Goal: Task Accomplishment & Management: Complete application form

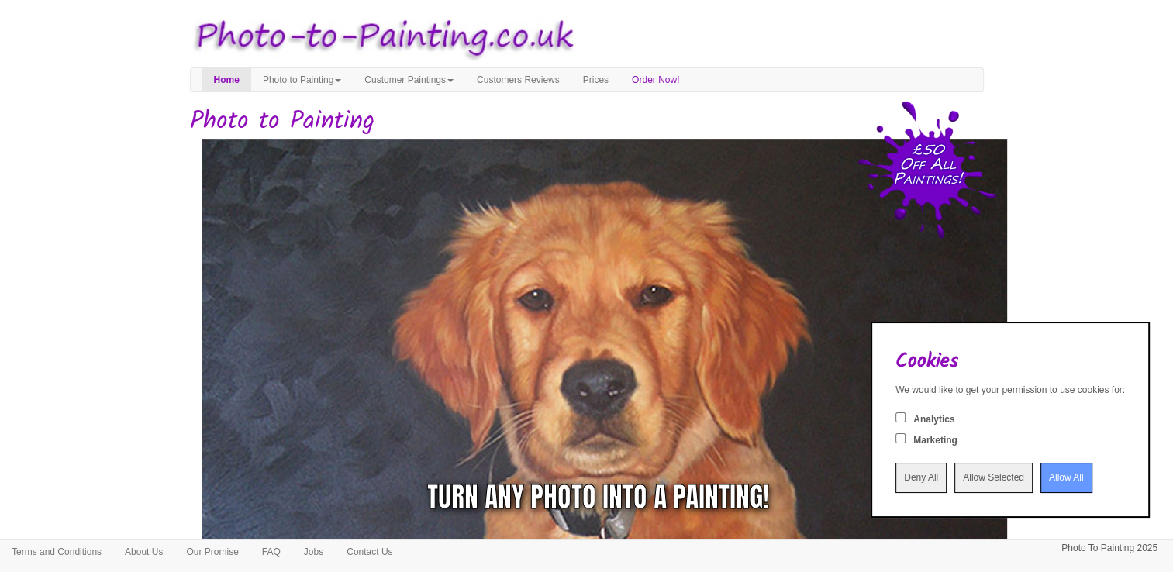
click at [1040, 478] on input "Allow All" at bounding box center [1066, 478] width 52 height 30
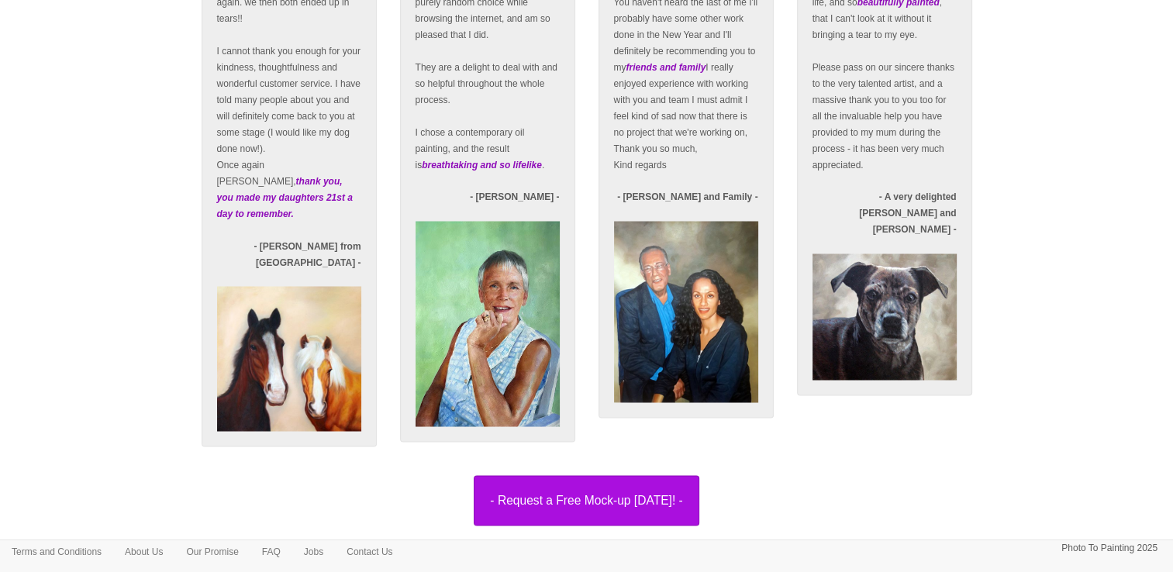
scroll to position [2747, 0]
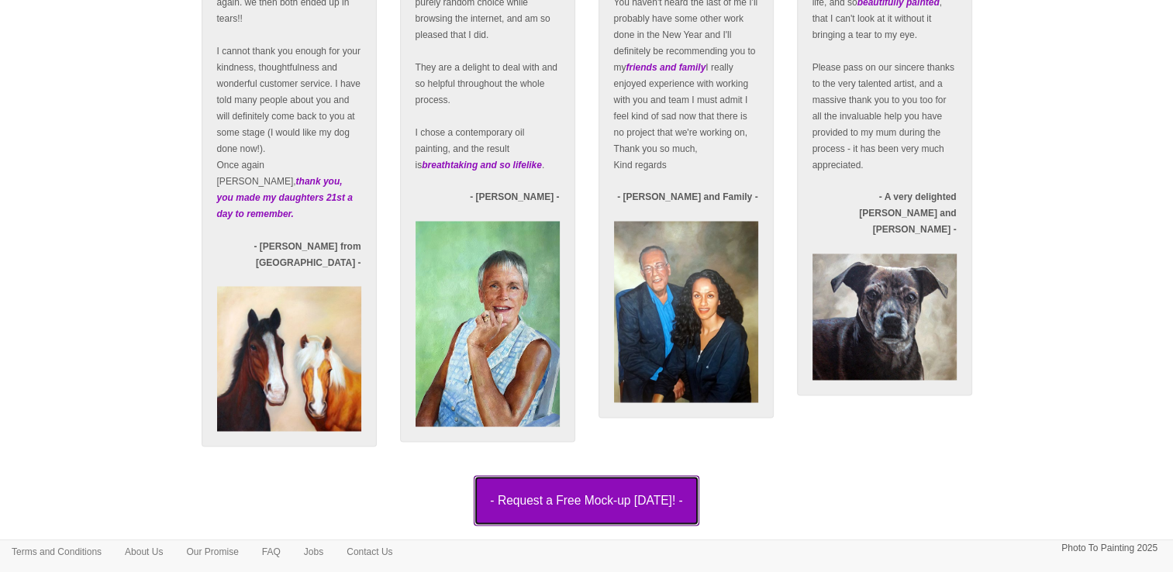
click at [594, 487] on button "- Request a Free Mock-up [DATE]! -" at bounding box center [586, 500] width 225 height 50
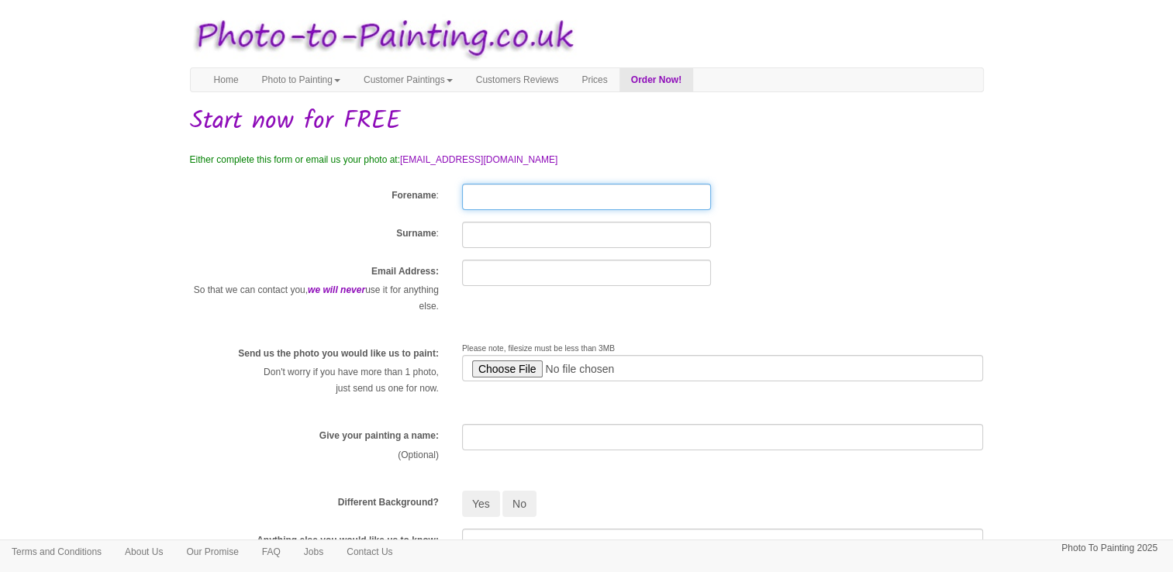
click at [481, 200] on input "Forename" at bounding box center [586, 197] width 249 height 26
type input "[PERSON_NAME]"
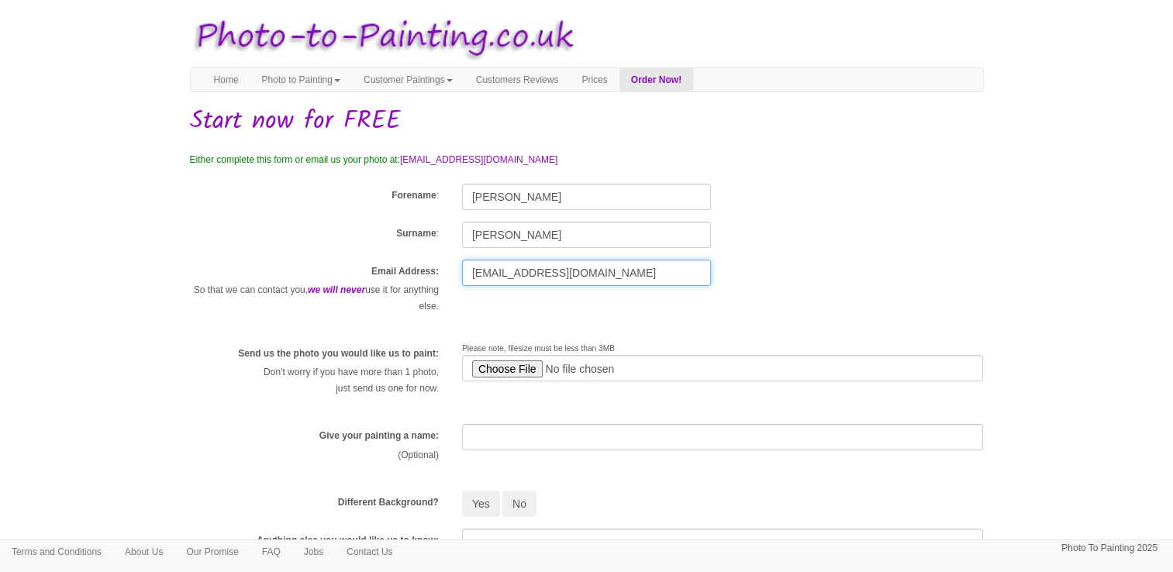
click at [515, 278] on input "[EMAIL_ADDRESS][DOMAIN_NAME]" at bounding box center [586, 273] width 249 height 26
type input "[EMAIL_ADDRESS][DOMAIN_NAME]"
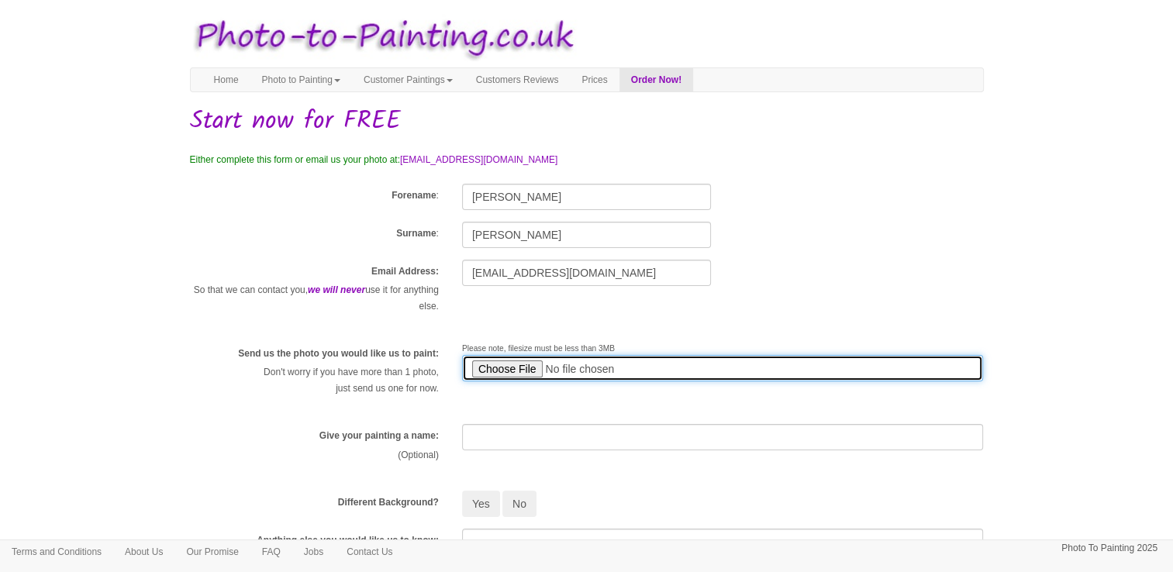
click at [497, 363] on input "file" at bounding box center [723, 368] width 522 height 26
type input "C:\fakepath\Mr [PERSON_NAME].jpg"
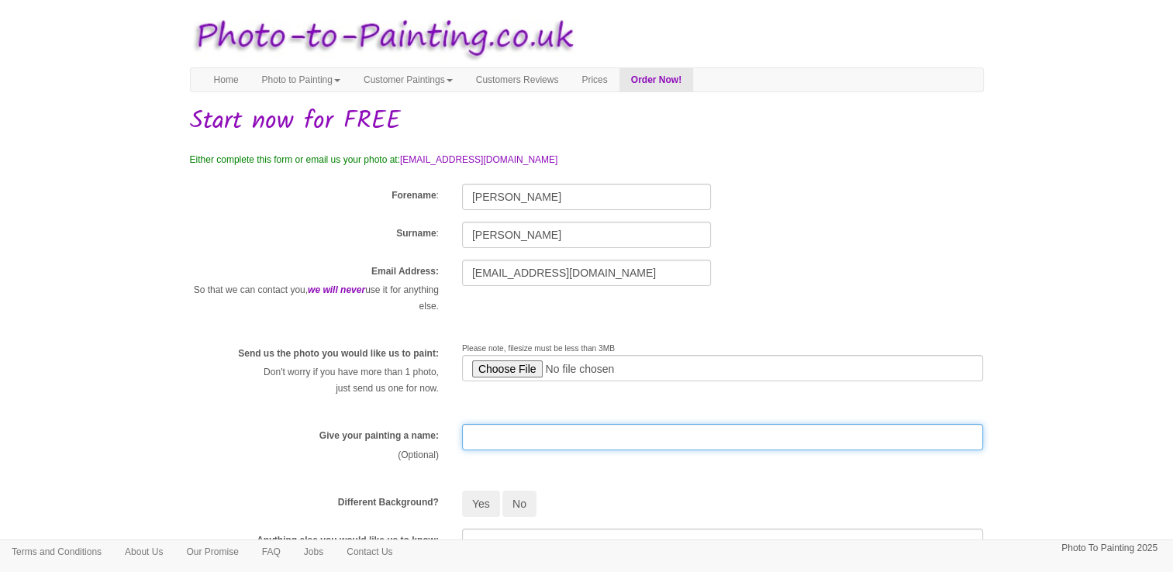
click at [478, 437] on input "text" at bounding box center [723, 437] width 522 height 26
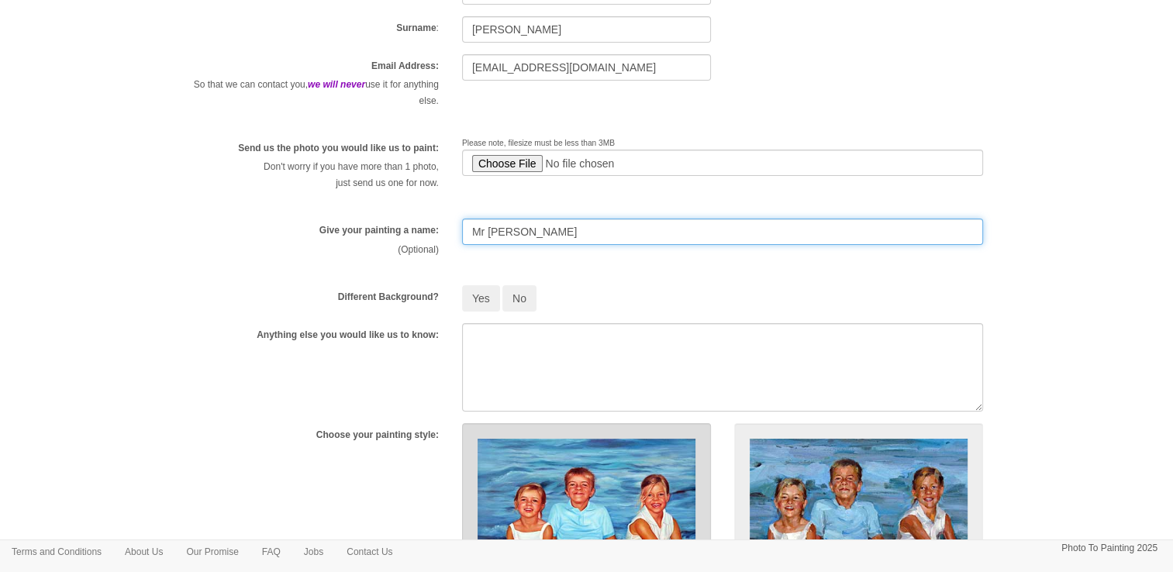
scroll to position [233, 0]
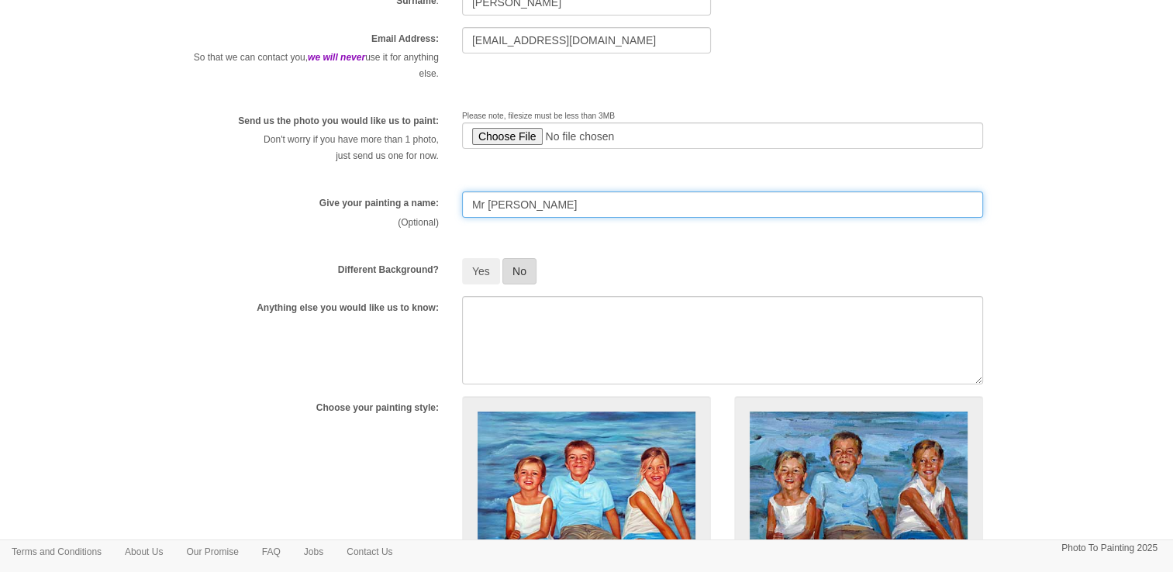
type input "Mr Whiz"
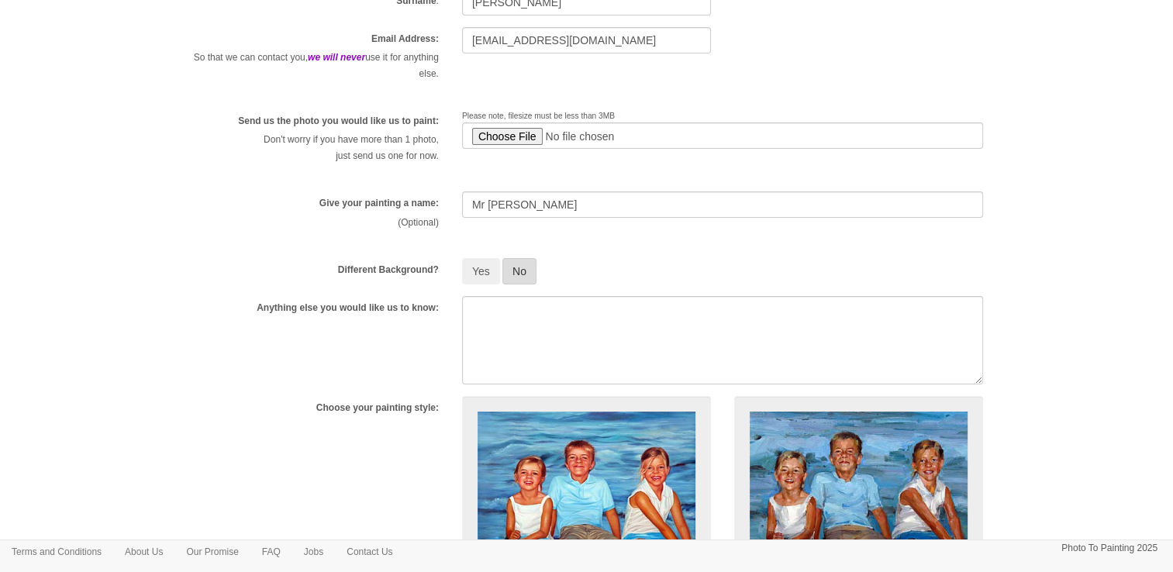
click at [523, 271] on button "No" at bounding box center [519, 271] width 34 height 26
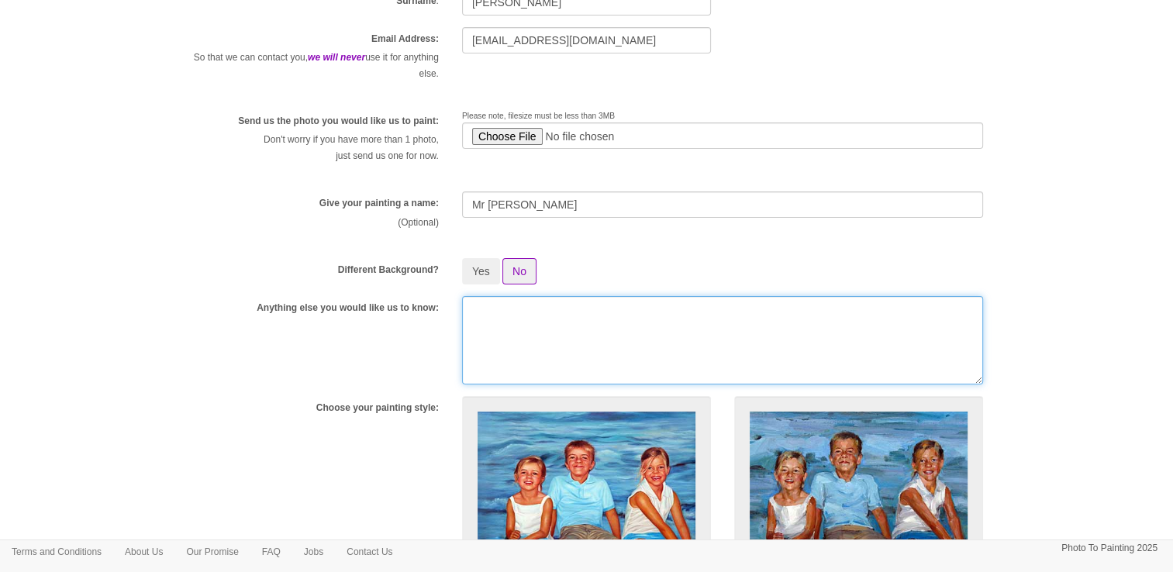
click at [515, 334] on textarea at bounding box center [723, 340] width 522 height 88
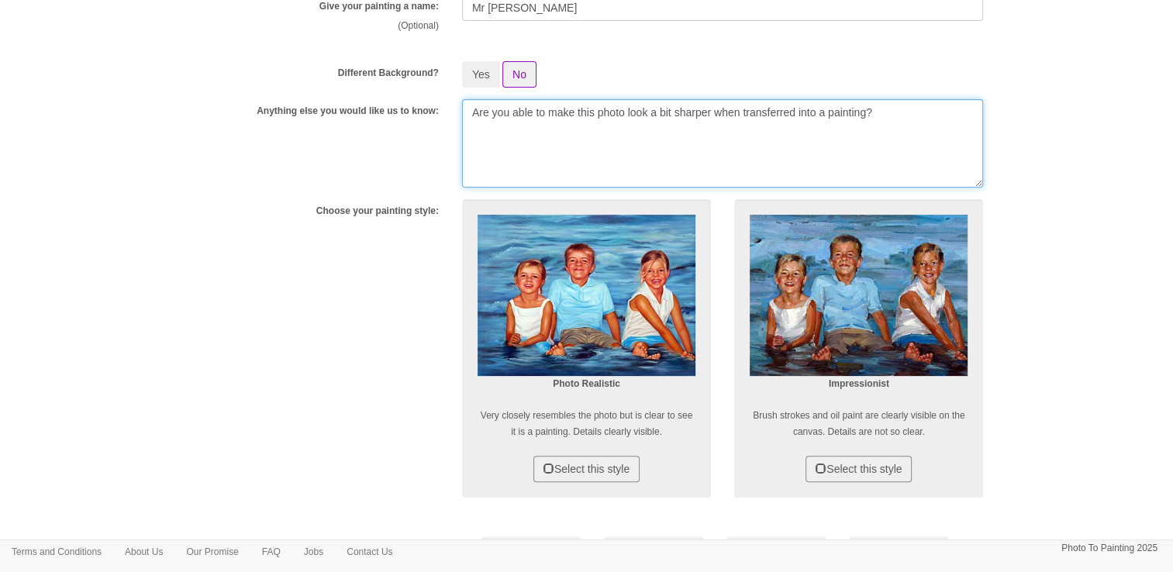
scroll to position [465, 0]
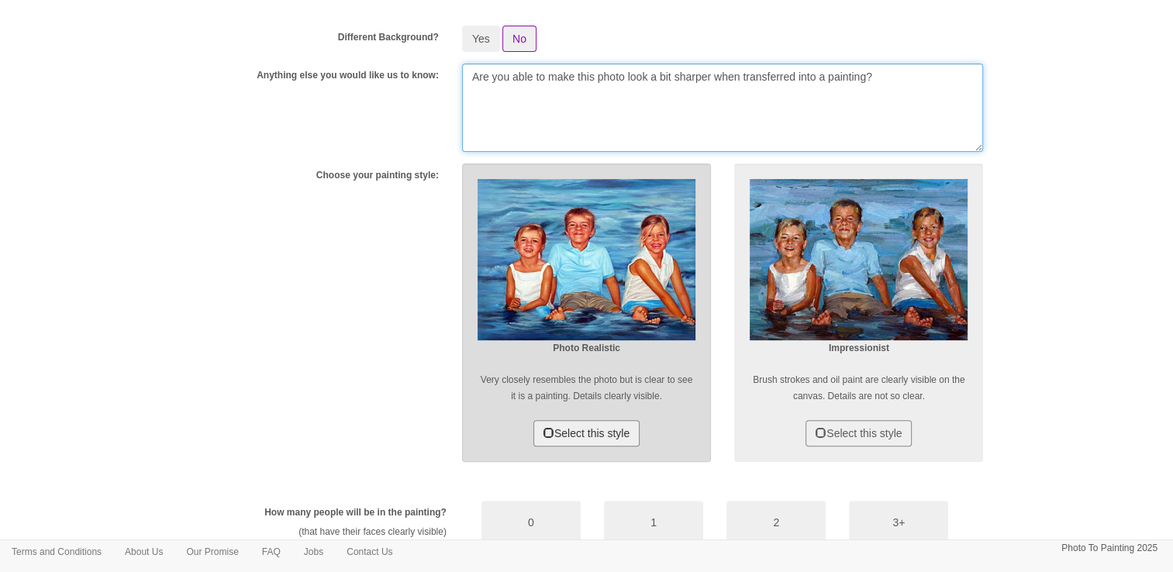
type textarea "Are you able to make this photo look a bit sharper when transferred into a pain…"
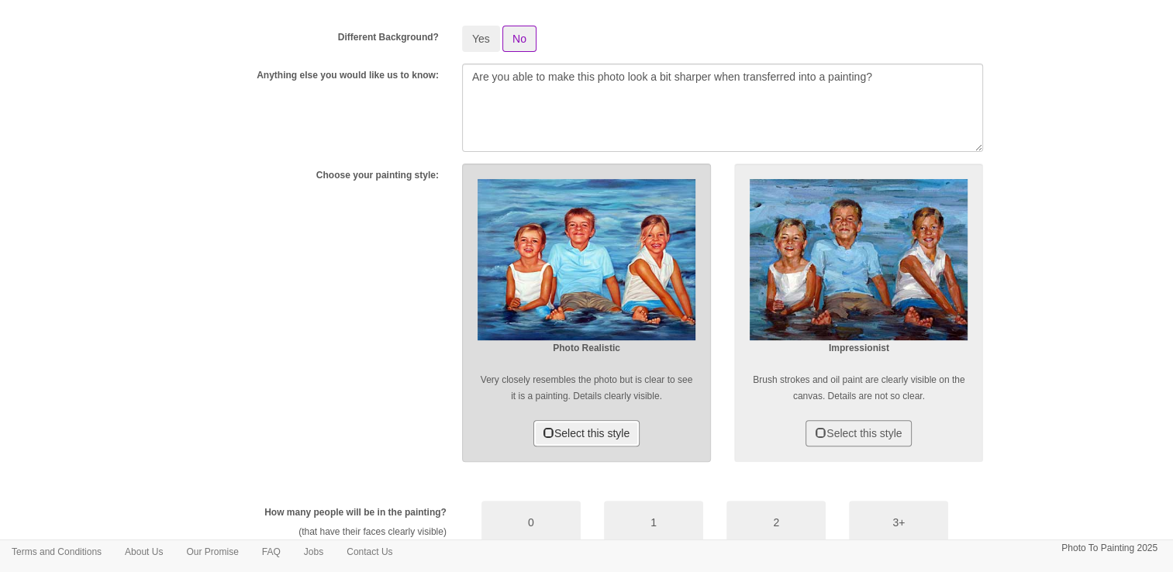
click at [573, 433] on button "Select this style" at bounding box center [586, 433] width 106 height 26
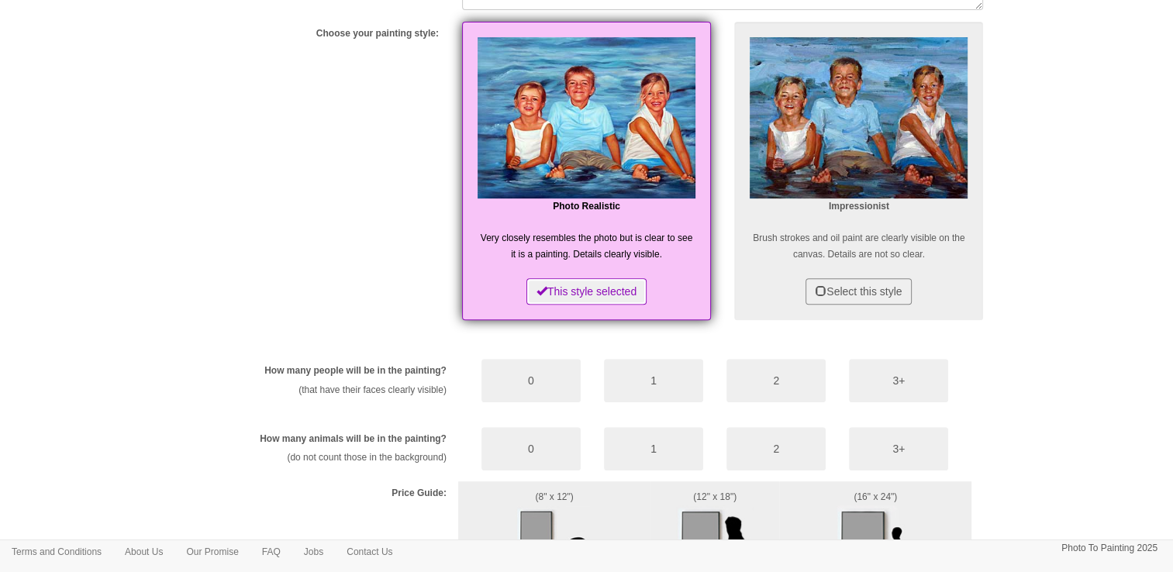
scroll to position [620, 0]
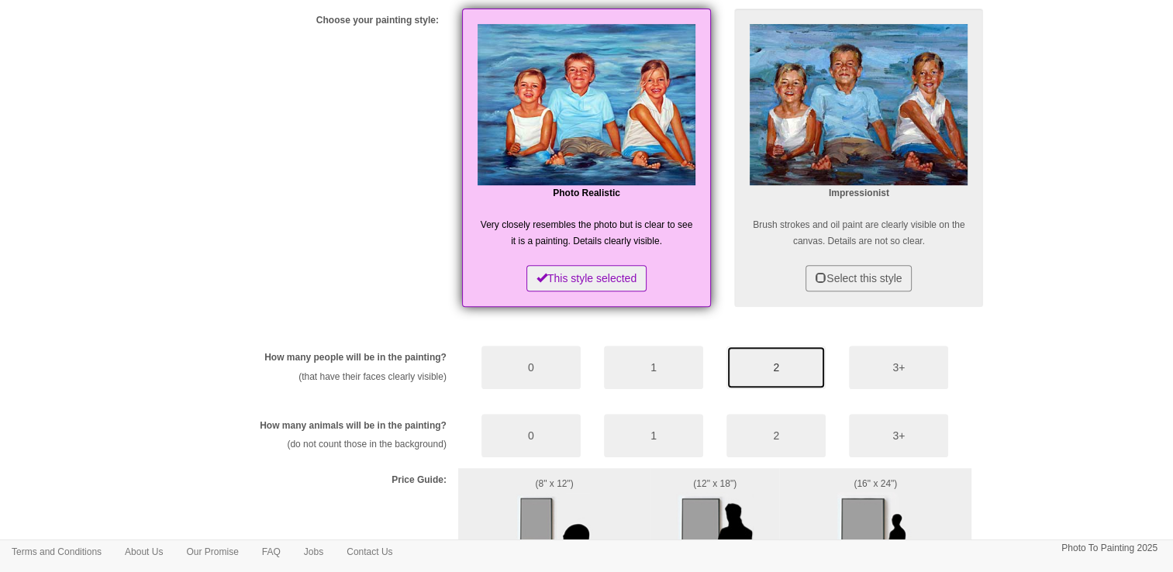
click at [783, 364] on button "2" at bounding box center [775, 367] width 99 height 43
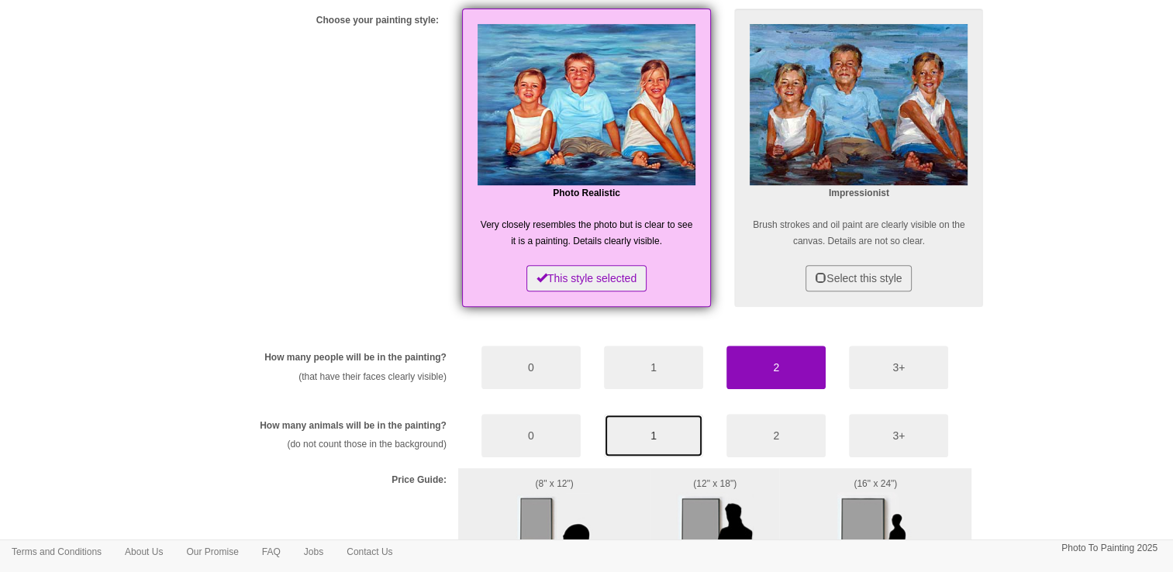
click at [671, 423] on button "1" at bounding box center [653, 435] width 99 height 43
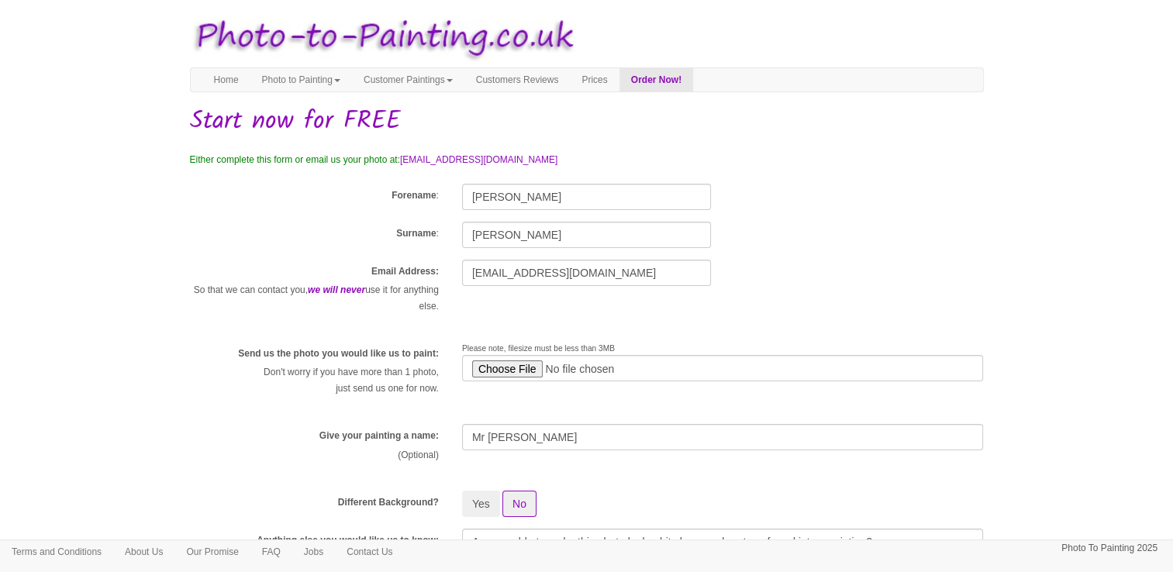
scroll to position [0, 0]
